Goal: Contribute content: Contribute content

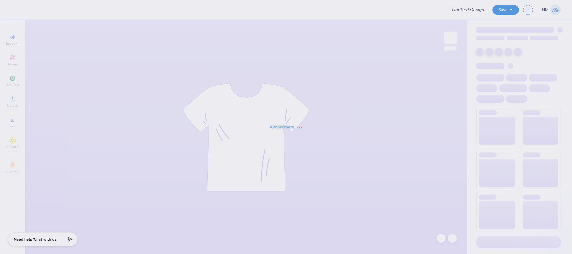
type input "Cottage"
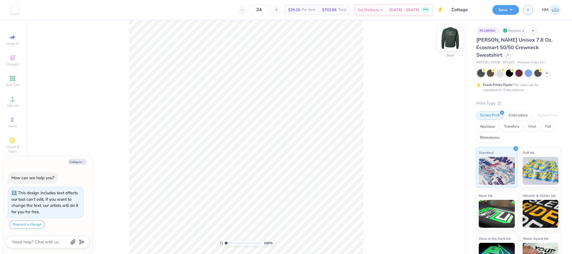
click at [452, 41] on img at bounding box center [450, 38] width 22 height 22
click at [12, 80] on icon at bounding box center [12, 78] width 4 height 4
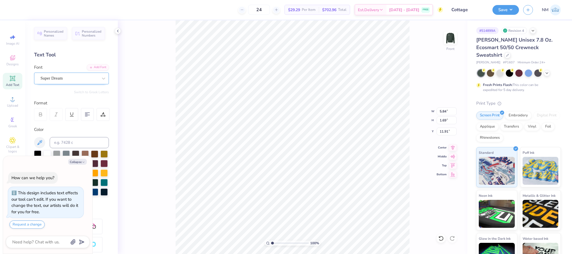
click at [50, 78] on div "Super Dream" at bounding box center [69, 78] width 59 height 9
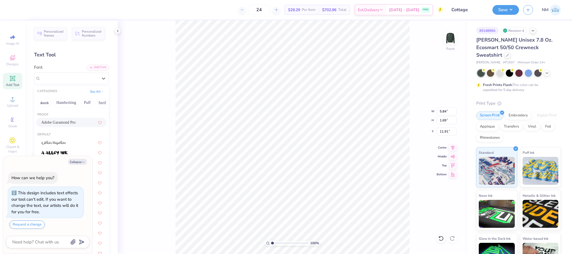
click at [56, 121] on span "Adobe Garamond Pro" at bounding box center [58, 122] width 34 height 6
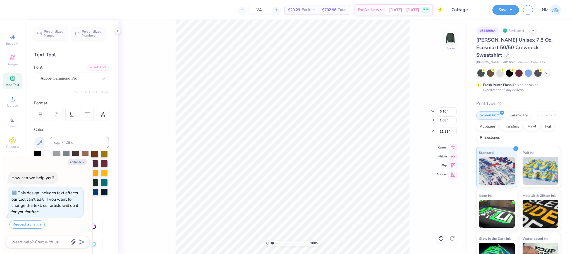
type textarea "x"
type input "6.10"
type input "1.68"
type textarea "x"
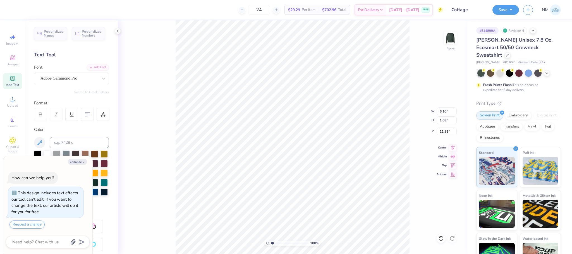
type textarea "x"
type textarea "R"
type textarea "x"
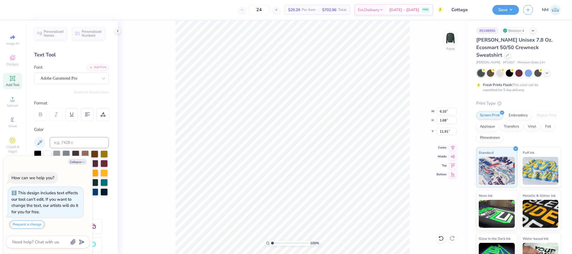
type textarea "T"
type textarea "x"
type textarea "Th"
type textarea "x"
type textarea "The"
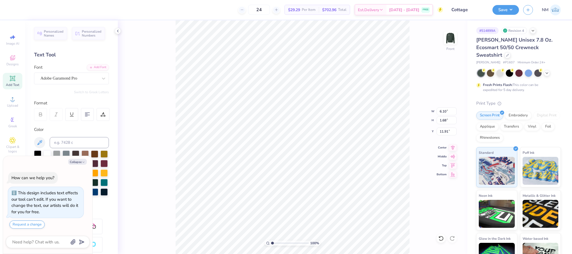
type textarea "x"
type textarea "The"
type textarea "x"
type textarea "The C"
type textarea "x"
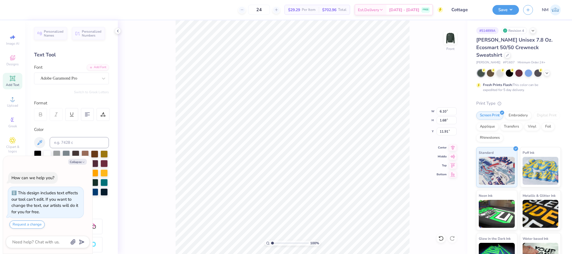
type textarea "The Co"
type textarea "x"
type textarea "The Co"
type textarea "x"
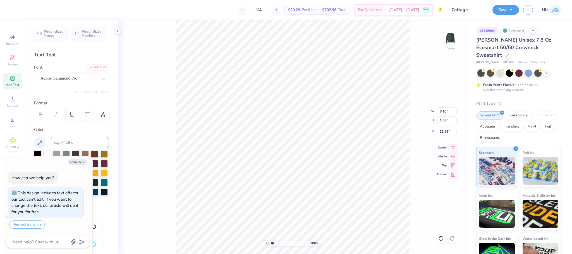
type textarea "The Cot"
type textarea "x"
type textarea "The Cotta"
type textarea "x"
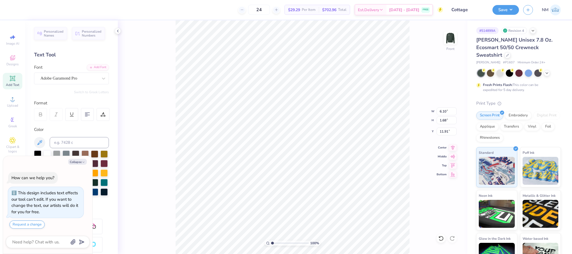
type textarea "The Cottage"
click at [81, 159] on button "Collapse" at bounding box center [77, 162] width 19 height 6
type textarea "x"
type input "11.67"
type input "2.37"
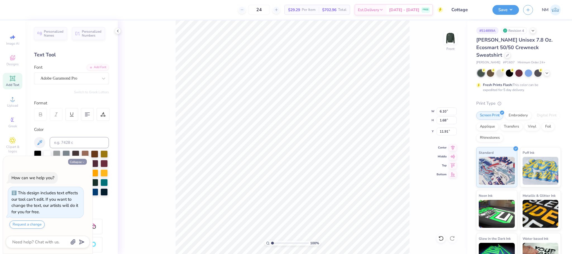
type input "11.56"
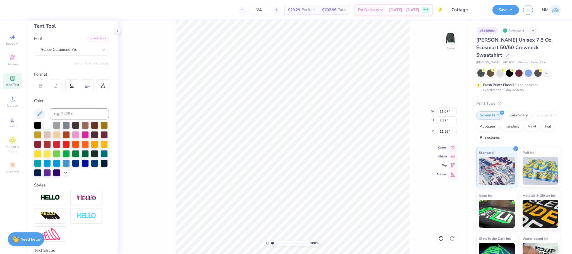
scroll to position [43, 0]
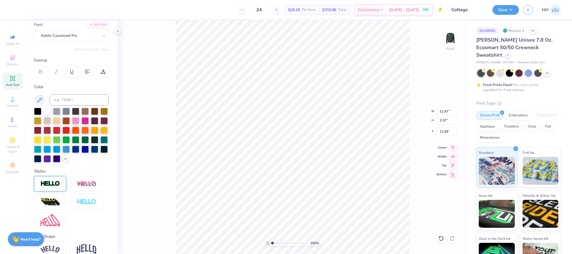
click at [43, 187] on img at bounding box center [50, 184] width 20 height 6
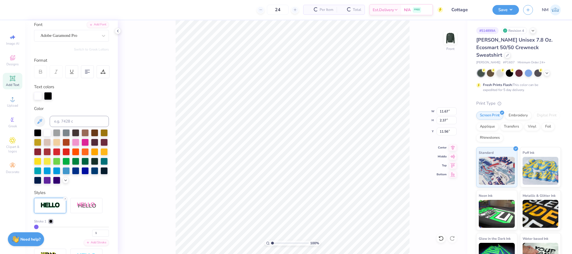
type input "11.70"
type input "2.41"
type input "11.55"
type input "5.80"
type input "1.19"
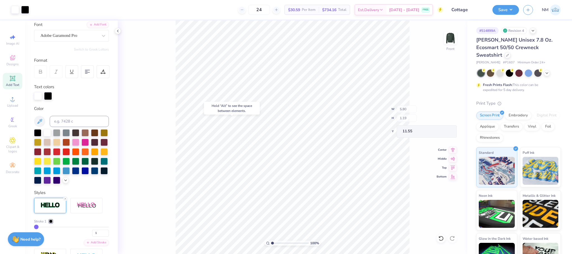
type input "11.83"
type input "3.74"
click at [508, 7] on button "Save" at bounding box center [505, 9] width 27 height 10
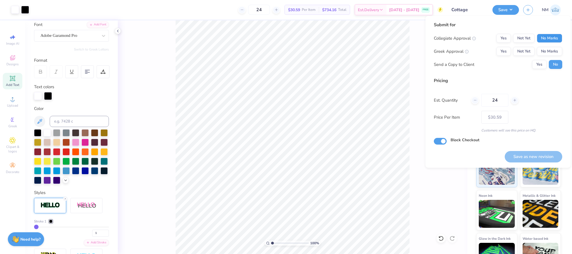
click at [551, 35] on button "No Marks" at bounding box center [549, 38] width 25 height 9
click at [548, 49] on button "No Marks" at bounding box center [549, 51] width 25 height 9
click at [535, 60] on button "Yes" at bounding box center [539, 64] width 15 height 9
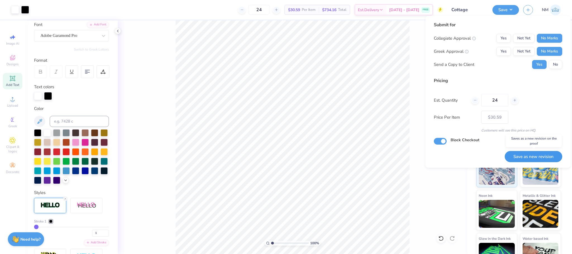
click at [538, 157] on button "Save as new revision" at bounding box center [533, 156] width 57 height 11
type input "$30.59"
